Goal: Information Seeking & Learning: Understand process/instructions

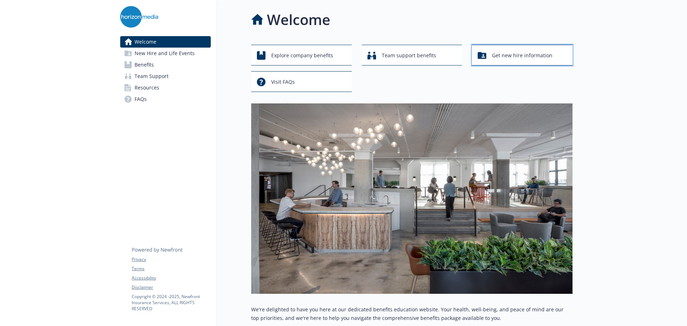
click at [517, 45] on button "Get new hire information" at bounding box center [522, 55] width 100 height 21
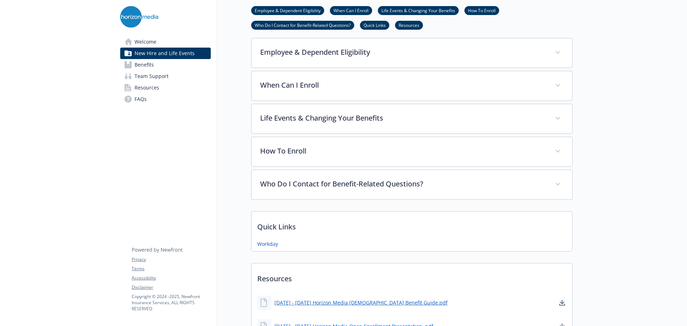
scroll to position [236, 0]
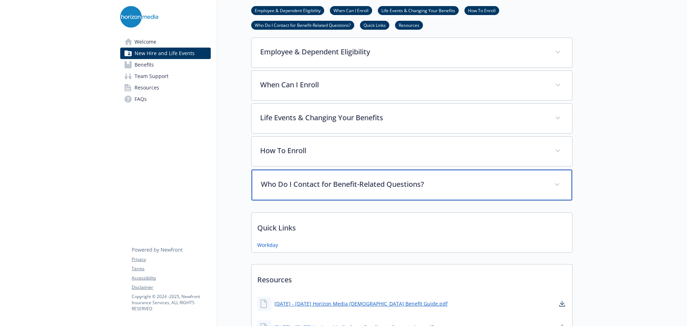
click at [448, 181] on p "Who Do I Contact for Benefit-Related Questions?" at bounding box center [403, 184] width 285 height 11
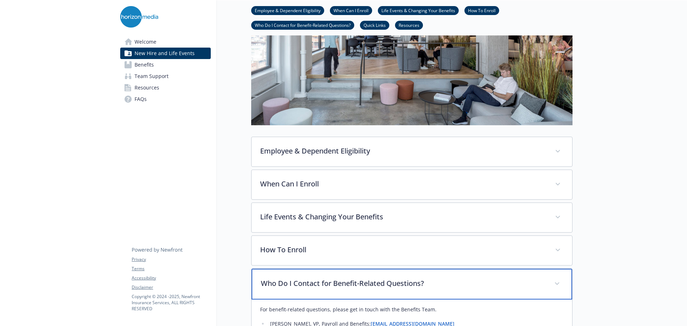
scroll to position [0, 5]
